Goal: Navigation & Orientation: Find specific page/section

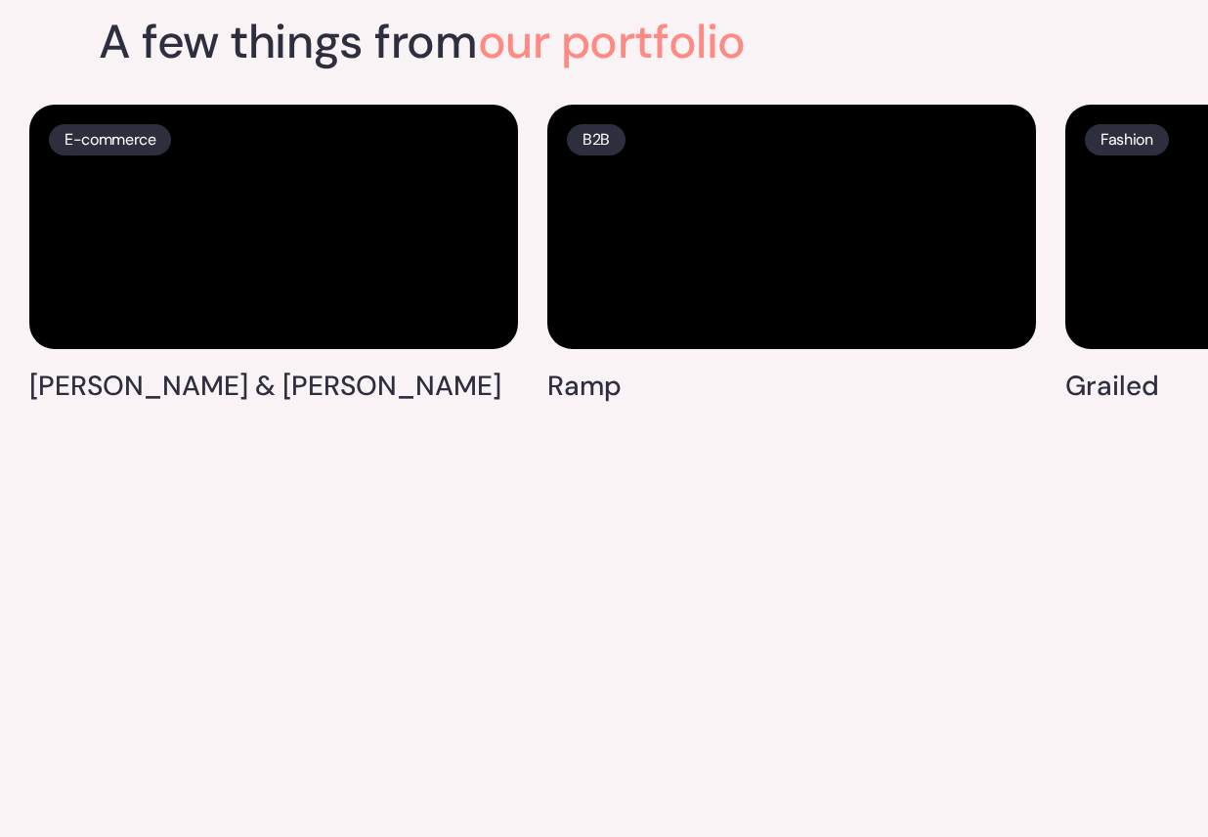
scroll to position [4523, 0]
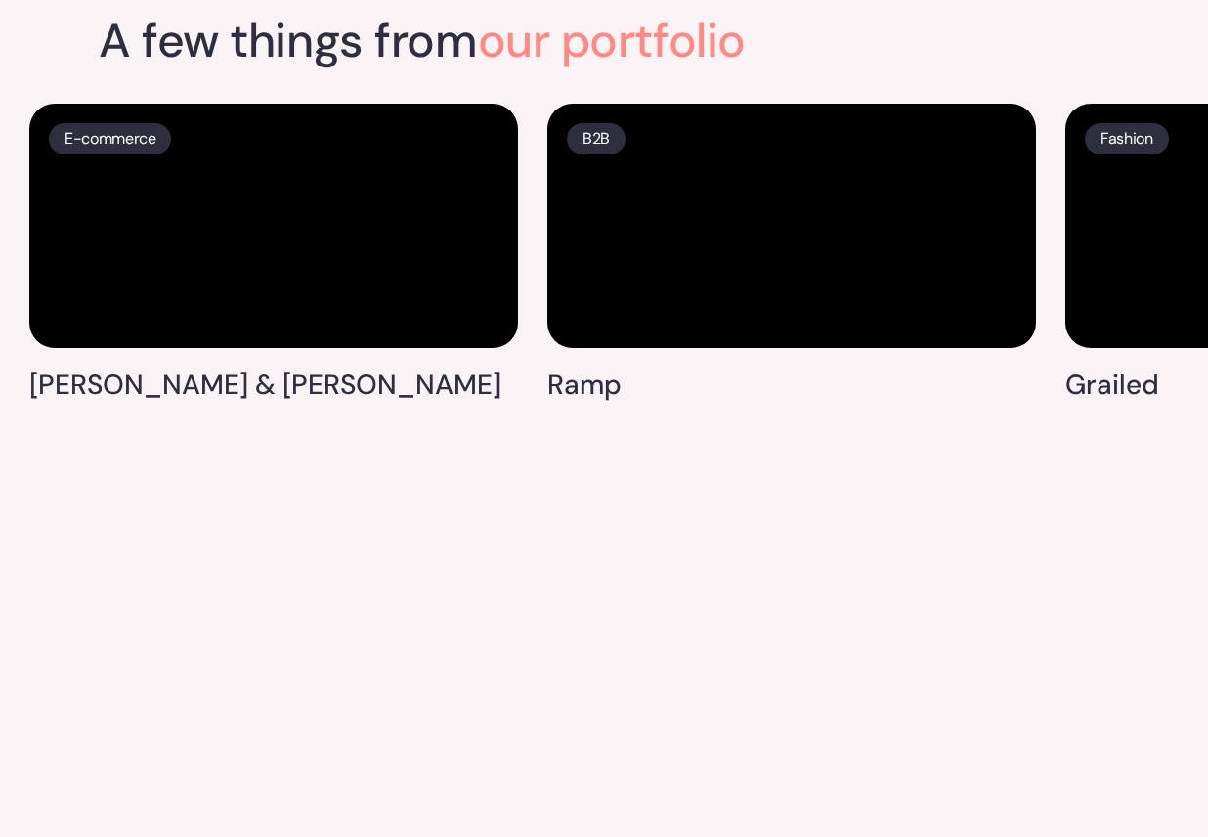
drag, startPoint x: 1062, startPoint y: 91, endPoint x: 862, endPoint y: 96, distance: 200.4
click at [862, 97] on div "E-commerce Leon & George B2B Ramp Fashion Grailed Food & Bev Recess DTC Toybox …" at bounding box center [604, 249] width 1208 height 330
click at [903, 68] on div "A few things from our portfolio" at bounding box center [604, 51] width 1010 height 66
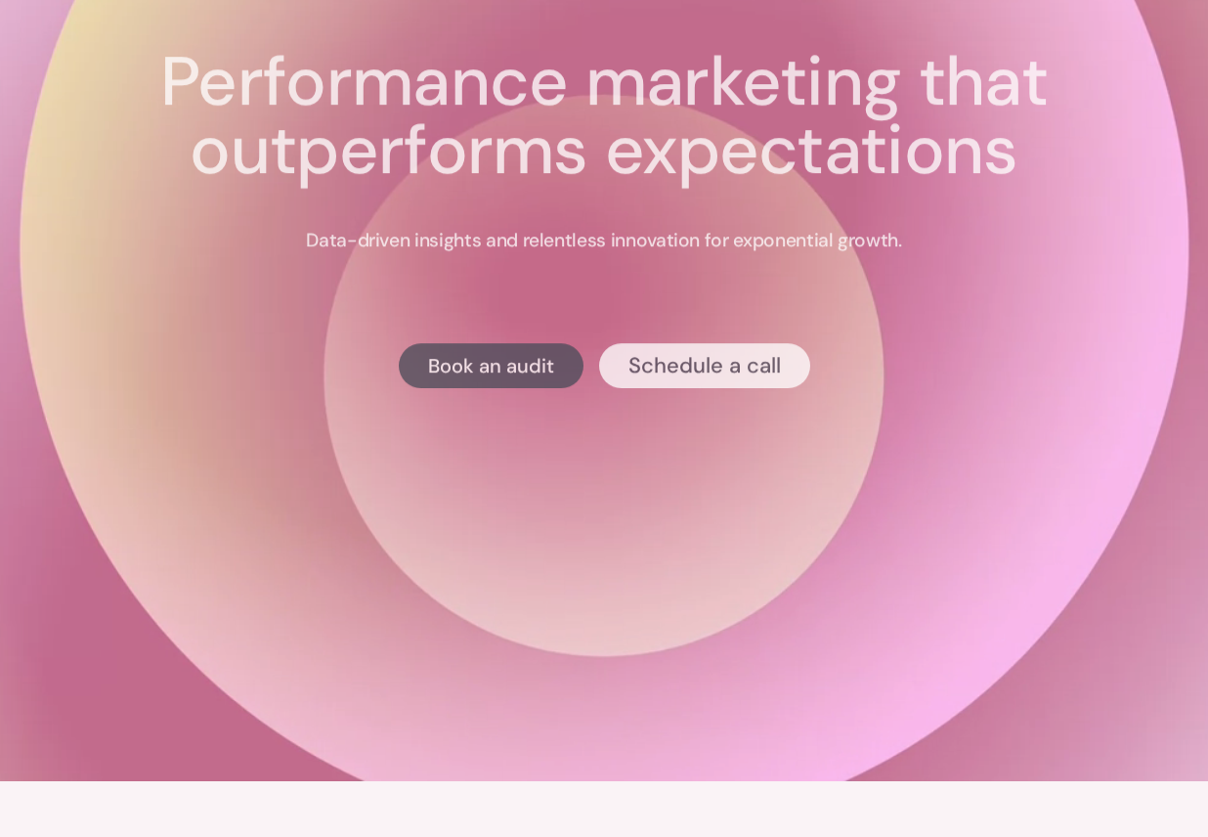
scroll to position [0, 0]
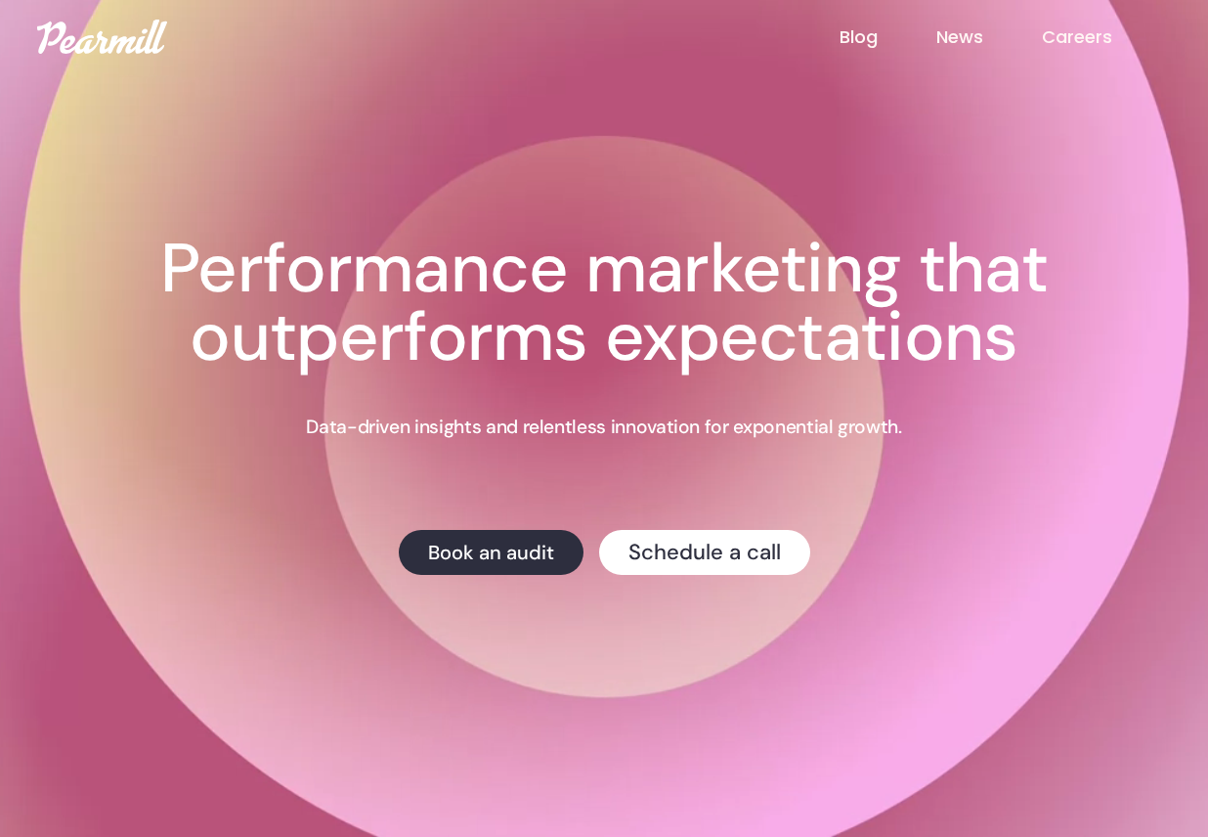
click at [1073, 34] on link "Careers" at bounding box center [1106, 36] width 129 height 25
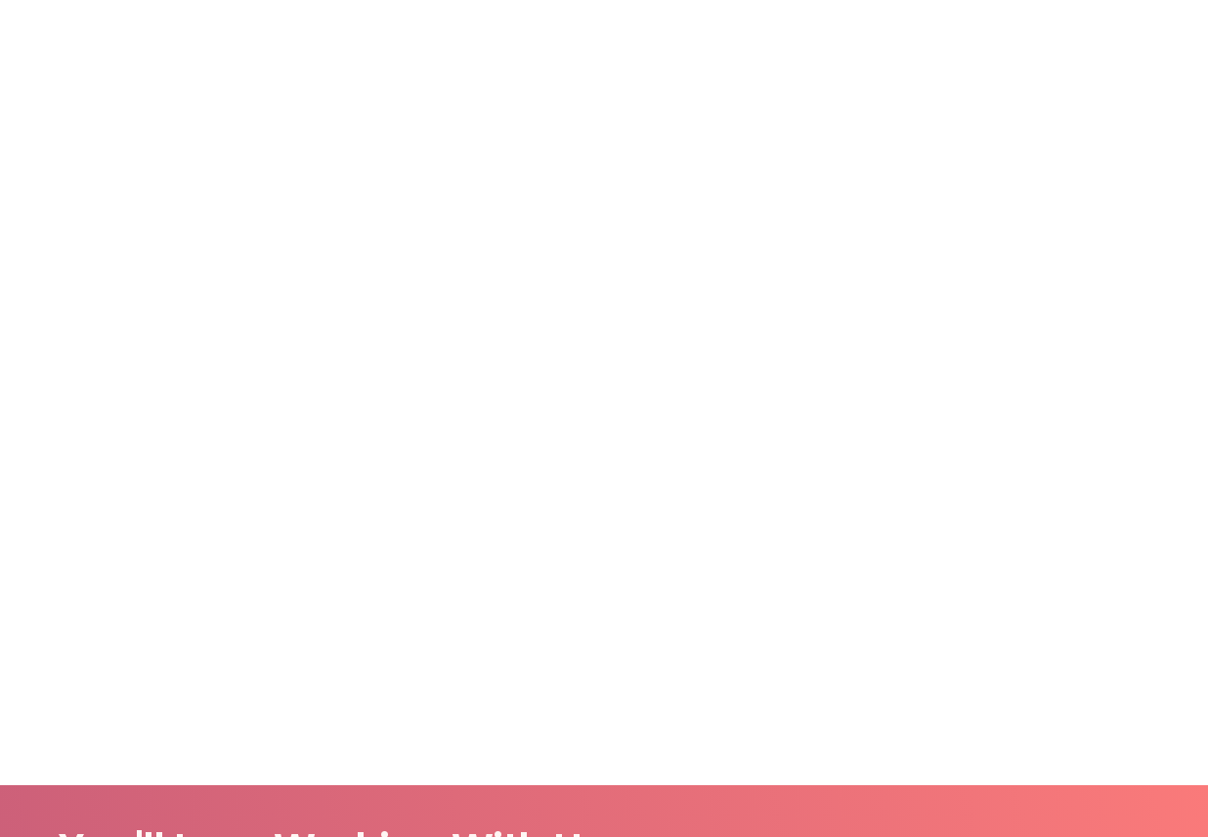
scroll to position [1465, 0]
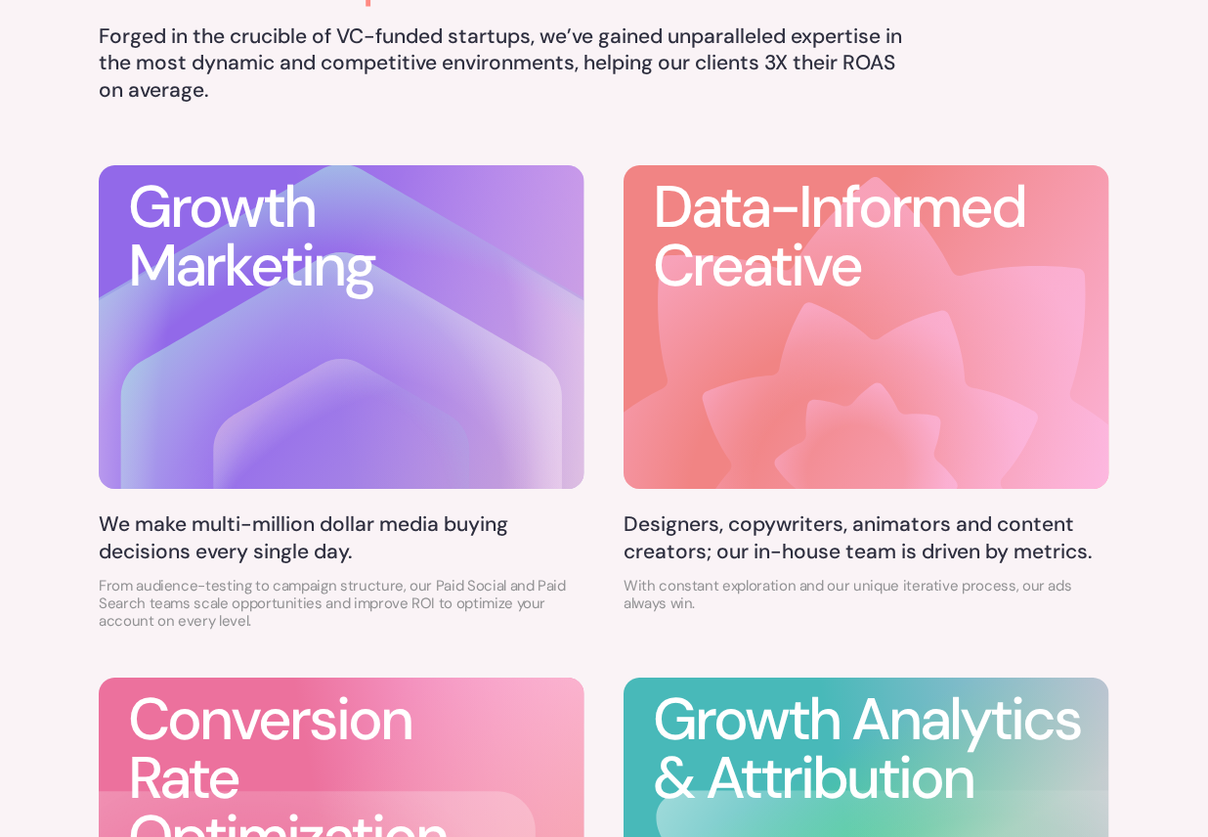
scroll to position [950, 0]
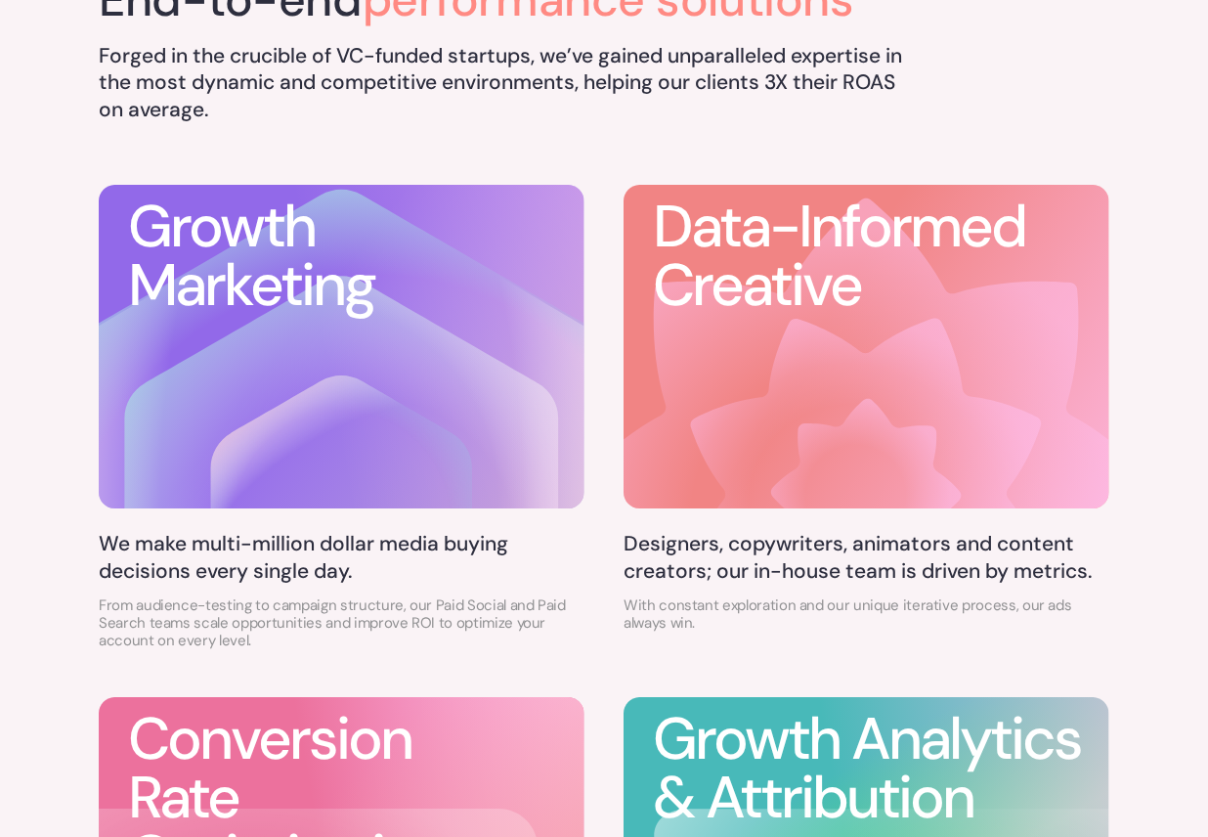
click at [752, 337] on icon at bounding box center [866, 493] width 591 height 591
click at [715, 574] on h5 "Designers, copywriters, animators and content creators; our in-house team is dr…" at bounding box center [866, 558] width 486 height 54
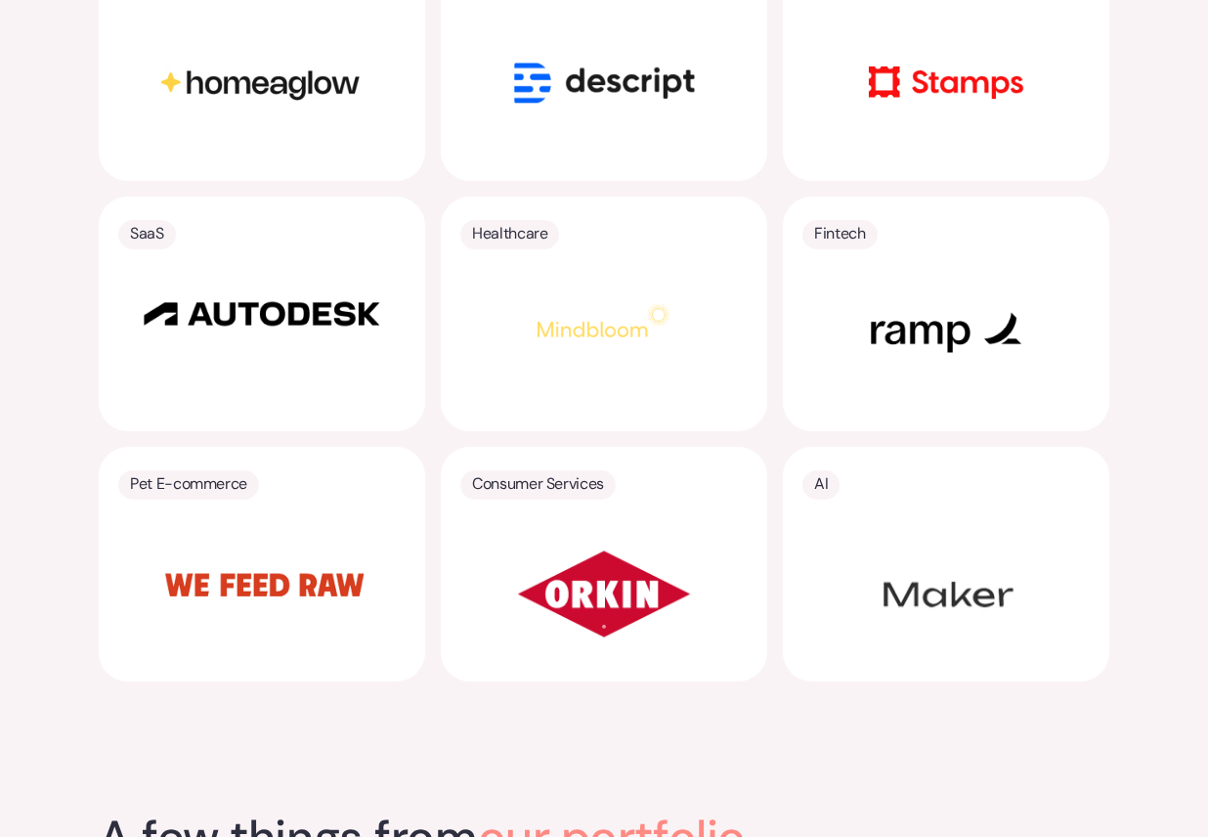
scroll to position [3818, 0]
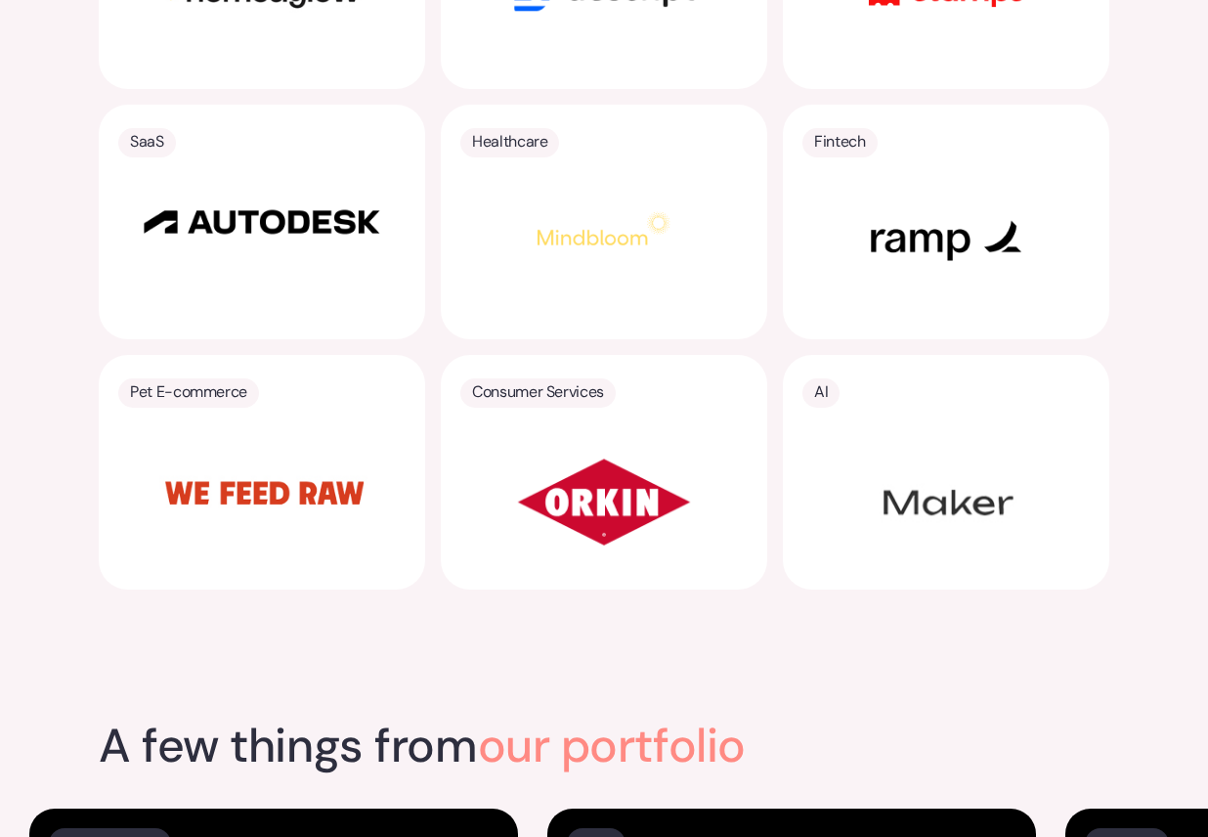
click at [636, 230] on img at bounding box center [603, 229] width 195 height 98
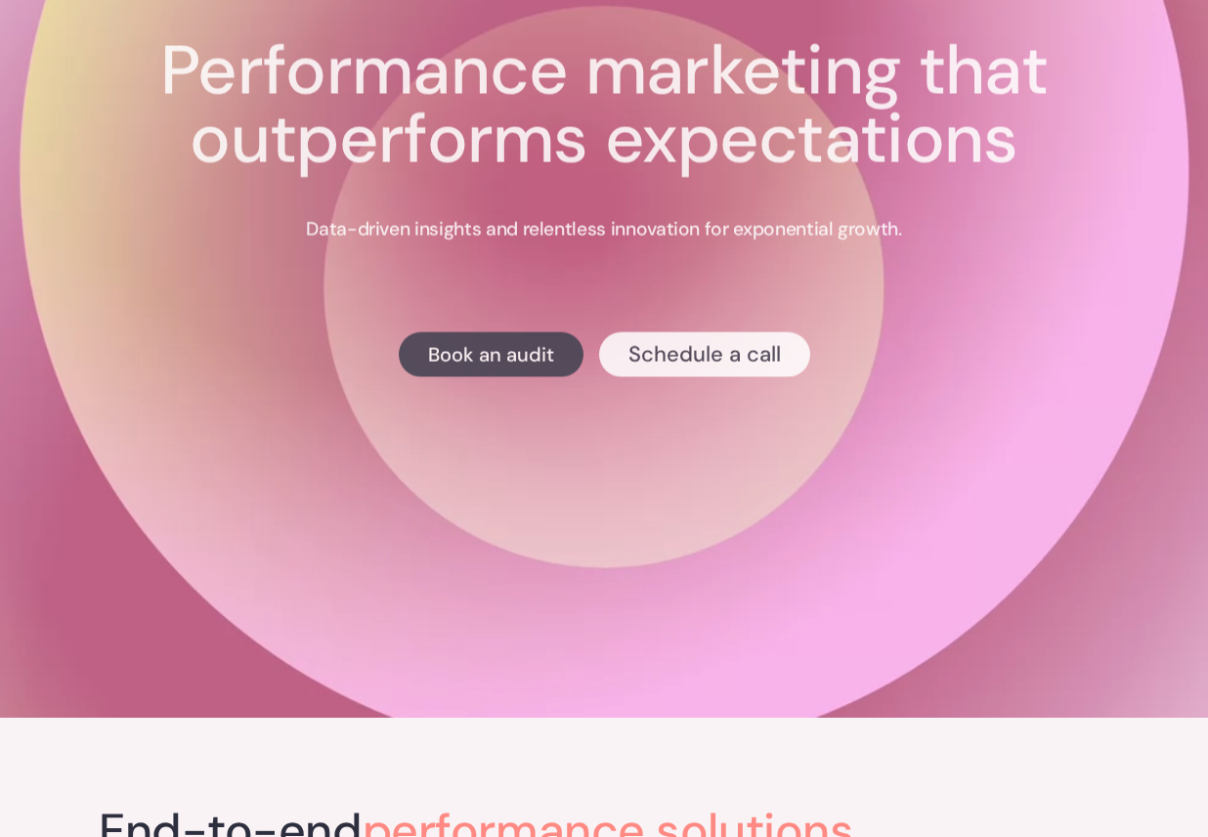
scroll to position [0, 0]
